Goal: Use online tool/utility

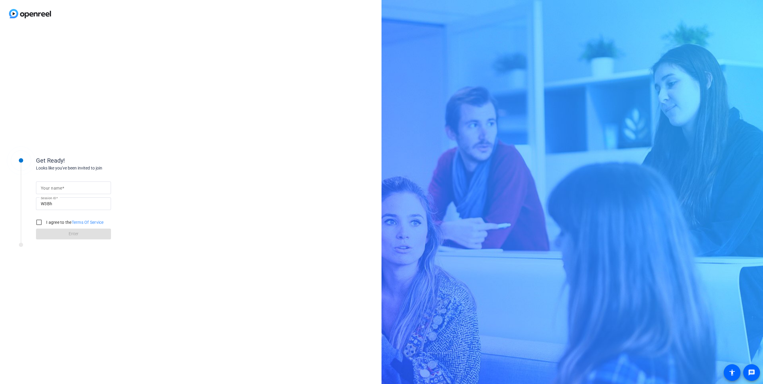
click at [96, 184] on div at bounding box center [73, 188] width 65 height 13
type input "abby"
click at [44, 223] on input "I agree to the Terms Of Service" at bounding box center [39, 222] width 12 height 12
checkbox input "true"
click at [48, 229] on span at bounding box center [73, 234] width 75 height 14
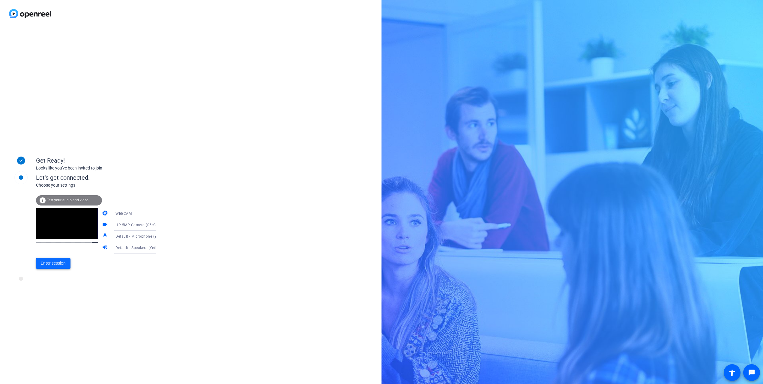
click at [60, 265] on span "Enter session" at bounding box center [53, 263] width 25 height 6
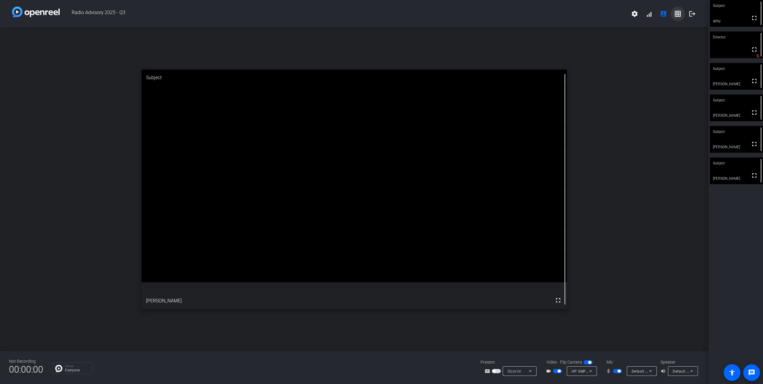
click at [678, 13] on mat-icon "grid_on" at bounding box center [678, 13] width 7 height 7
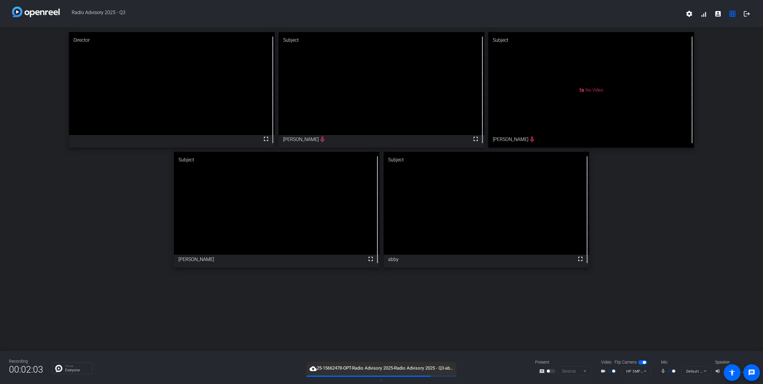
click at [108, 281] on div "Director fullscreen Subject fullscreen [PERSON_NAME] mic_none Subject No Video …" at bounding box center [381, 190] width 763 height 324
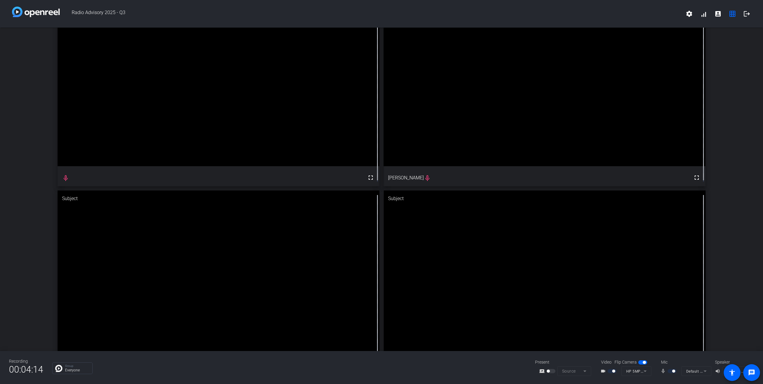
scroll to position [49, 0]
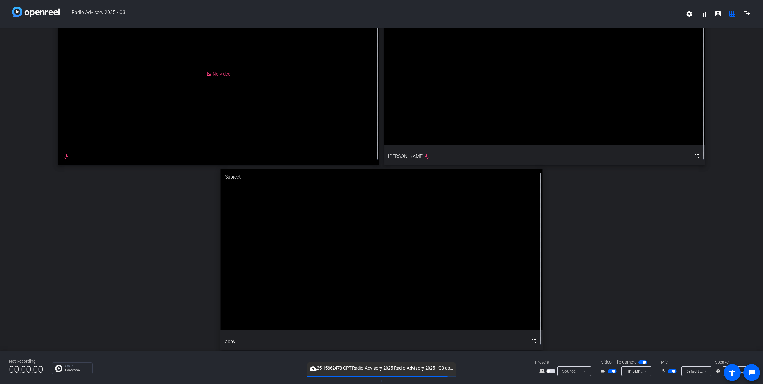
click at [613, 371] on span "button" at bounding box center [614, 371] width 3 height 3
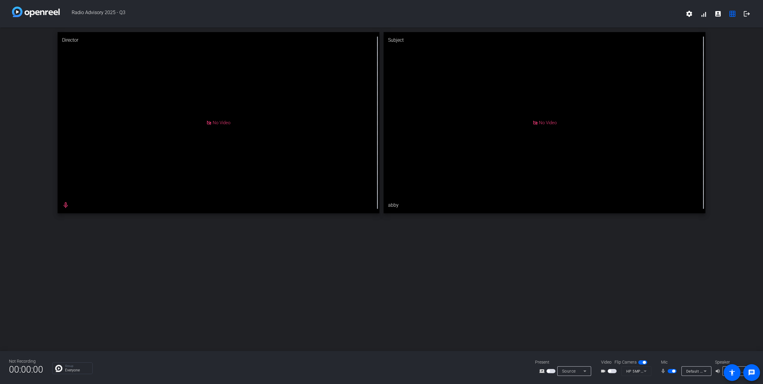
scroll to position [0, 0]
